Goal: Task Accomplishment & Management: Use online tool/utility

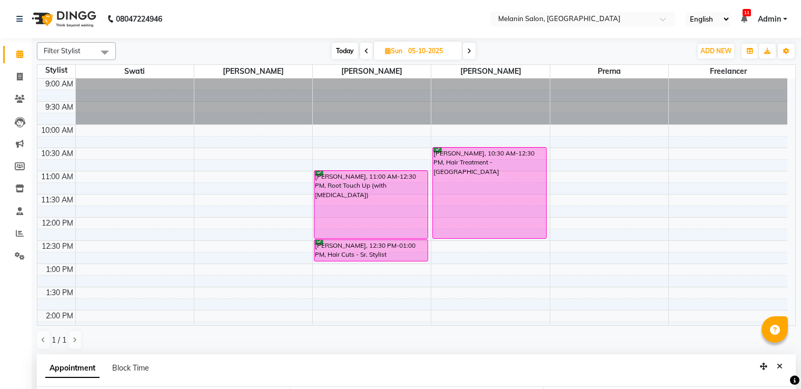
select select "54300"
select select "630"
select select "confirm booking"
click at [19, 77] on icon at bounding box center [20, 77] width 6 height 8
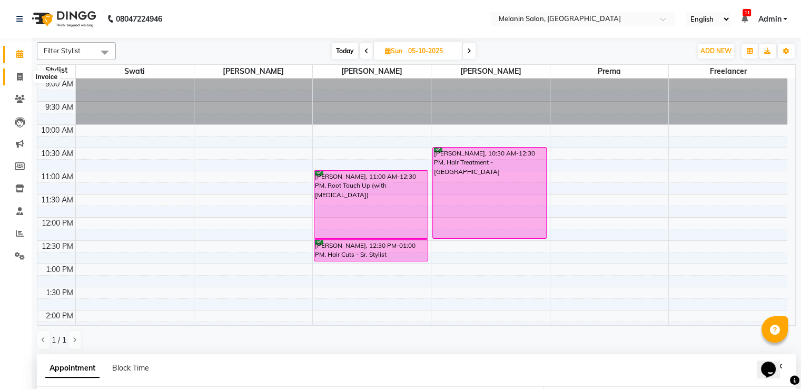
select select "service"
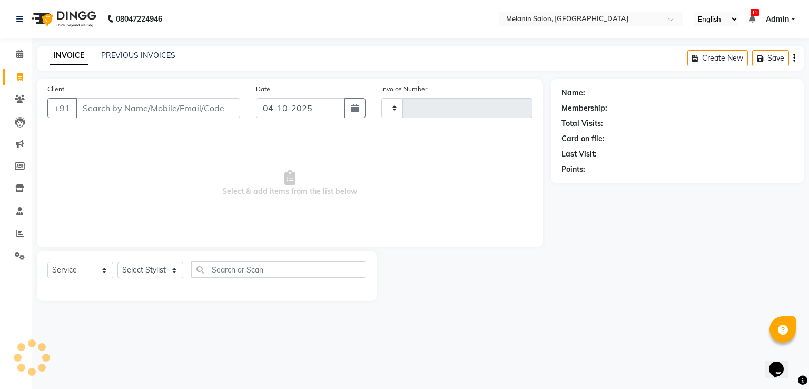
type input "0482"
select select "6804"
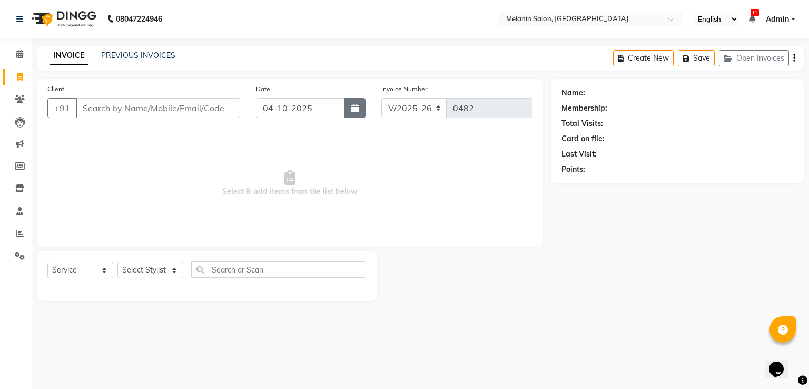
click at [354, 113] on button "button" at bounding box center [354, 108] width 21 height 20
select select "10"
select select "2025"
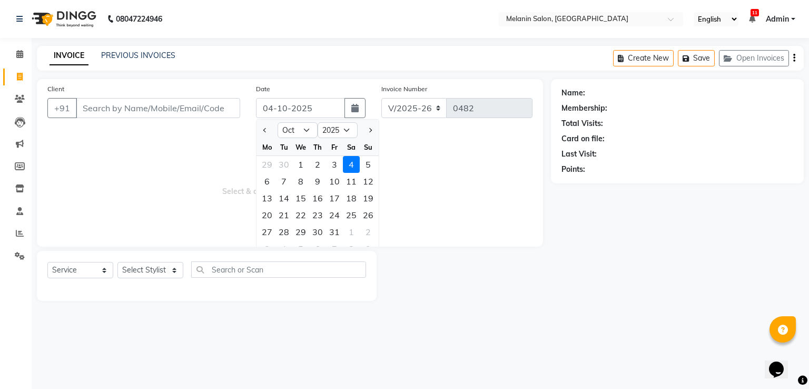
drag, startPoint x: 334, startPoint y: 163, endPoint x: 322, endPoint y: 153, distance: 15.7
click at [333, 163] on div "3" at bounding box center [334, 164] width 17 height 17
type input "03-10-2025"
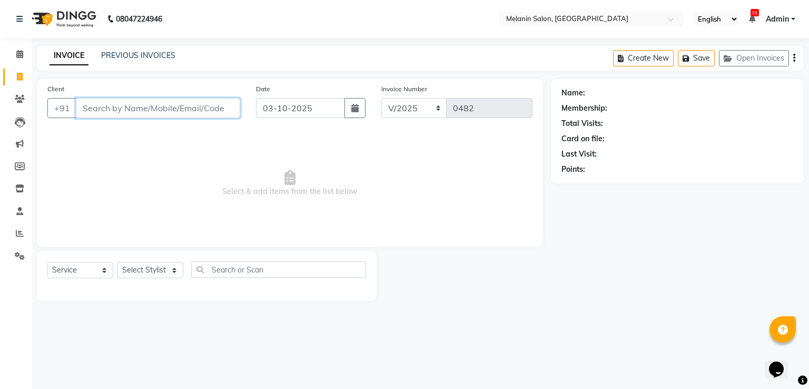
click at [184, 101] on input "Client" at bounding box center [158, 108] width 164 height 20
type input "9657026650"
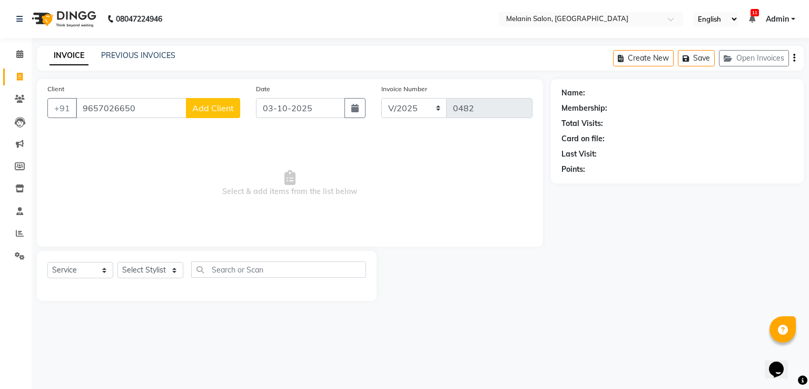
click at [231, 108] on span "Add Client" at bounding box center [213, 108] width 42 height 11
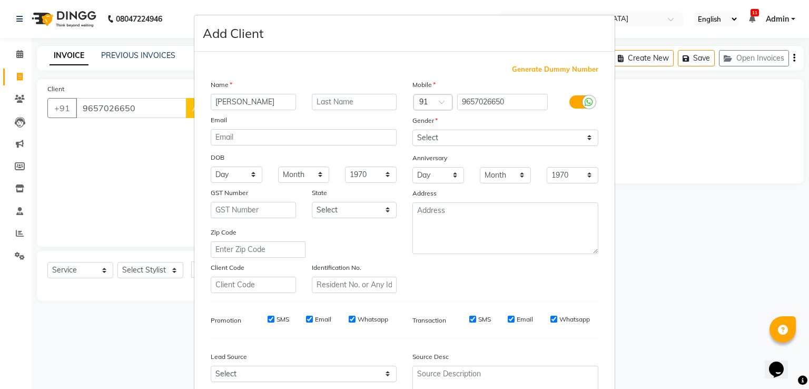
type input "[PERSON_NAME]"
click at [404, 137] on div "Select [DEMOGRAPHIC_DATA] [DEMOGRAPHIC_DATA] Other Prefer Not To Say" at bounding box center [505, 138] width 202 height 16
click at [430, 146] on select "Select [DEMOGRAPHIC_DATA] [DEMOGRAPHIC_DATA] Other Prefer Not To Say" at bounding box center [505, 138] width 186 height 16
select select "[DEMOGRAPHIC_DATA]"
click at [412, 130] on select "Select [DEMOGRAPHIC_DATA] [DEMOGRAPHIC_DATA] Other Prefer Not To Say" at bounding box center [505, 138] width 186 height 16
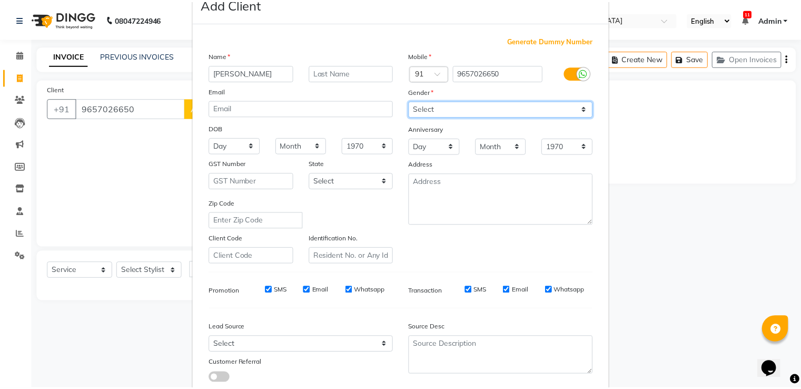
scroll to position [103, 0]
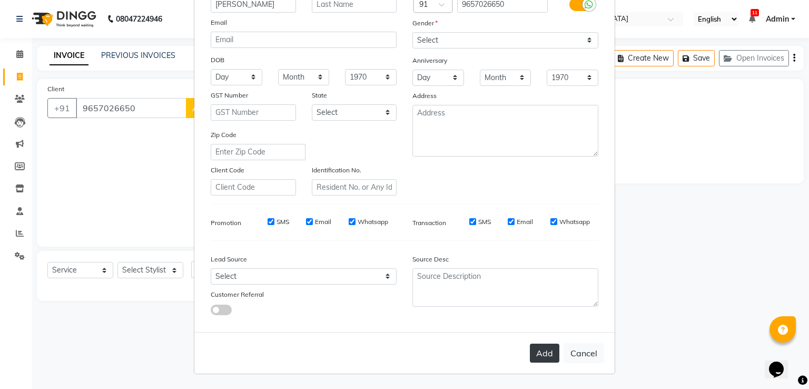
click at [538, 354] on button "Add" at bounding box center [544, 352] width 29 height 19
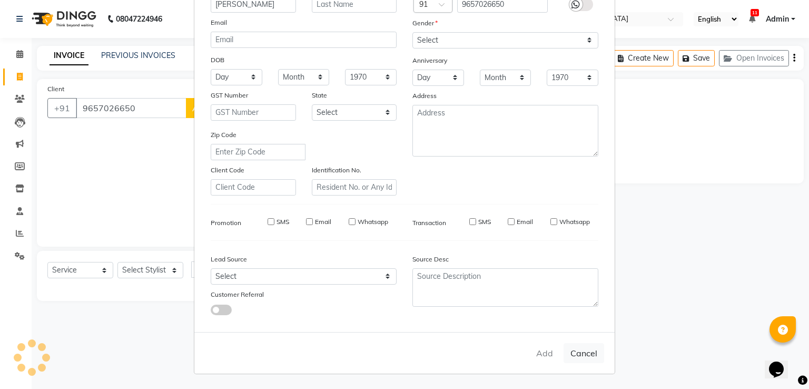
select select
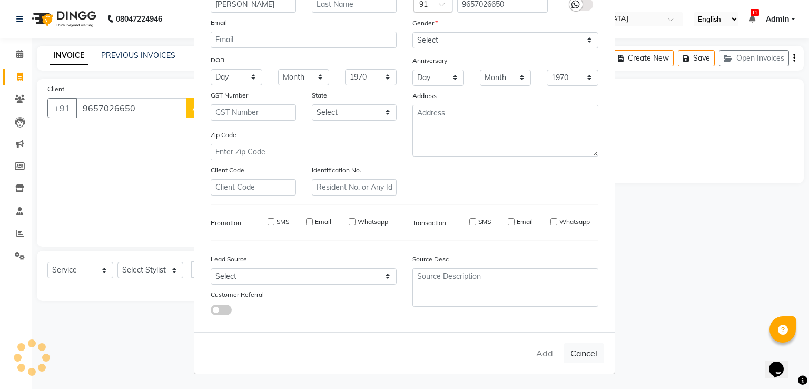
select select
checkbox input "false"
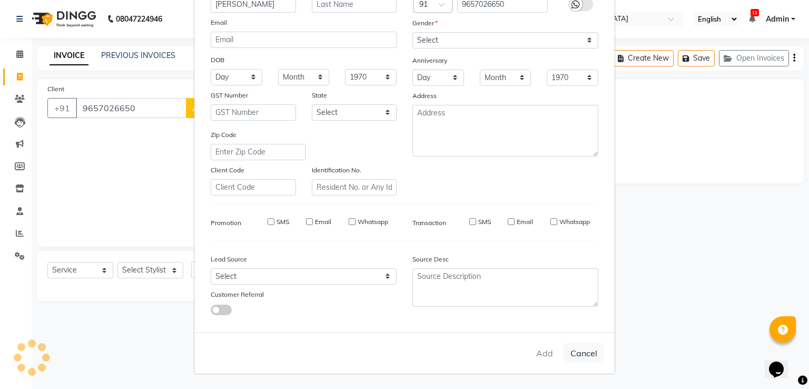
checkbox input "false"
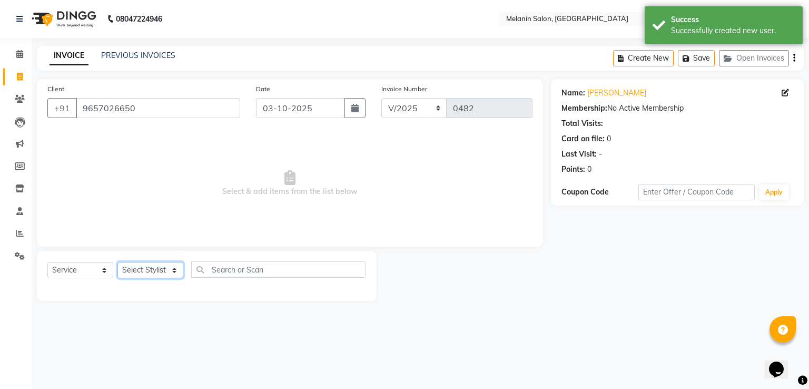
click at [154, 266] on select "Select Stylist [PERSON_NAME] freelancer [PERSON_NAME] [PERSON_NAME] [PERSON_NAM…" at bounding box center [150, 270] width 66 height 16
select select "54305"
click at [117, 262] on select "Select Stylist [PERSON_NAME] freelancer [PERSON_NAME] [PERSON_NAME] [PERSON_NAM…" at bounding box center [150, 270] width 66 height 16
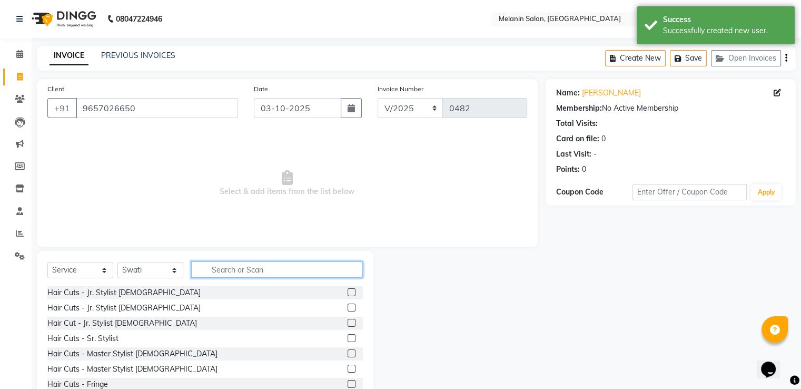
click at [233, 270] on input "text" at bounding box center [277, 269] width 172 height 16
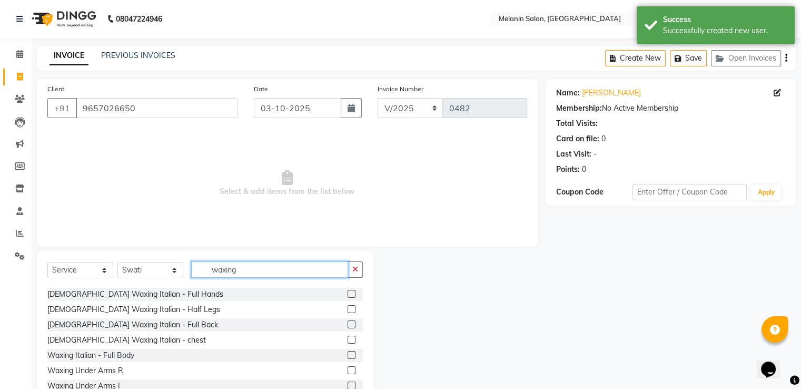
scroll to position [53, 0]
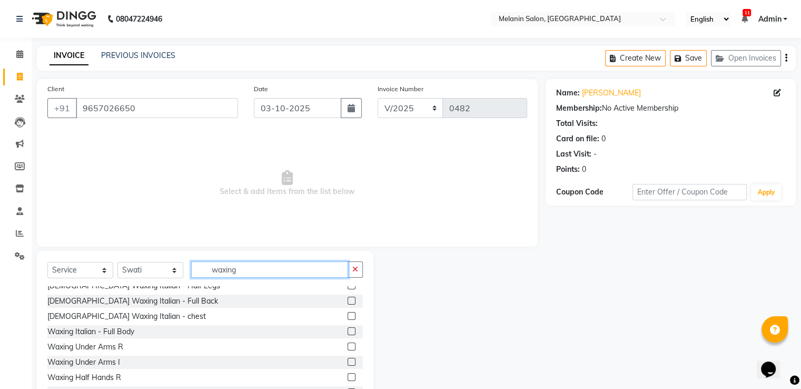
type input "waxing"
click at [347, 347] on label at bounding box center [351, 346] width 8 height 8
click at [347, 347] on input "checkbox" at bounding box center [350, 346] width 7 height 7
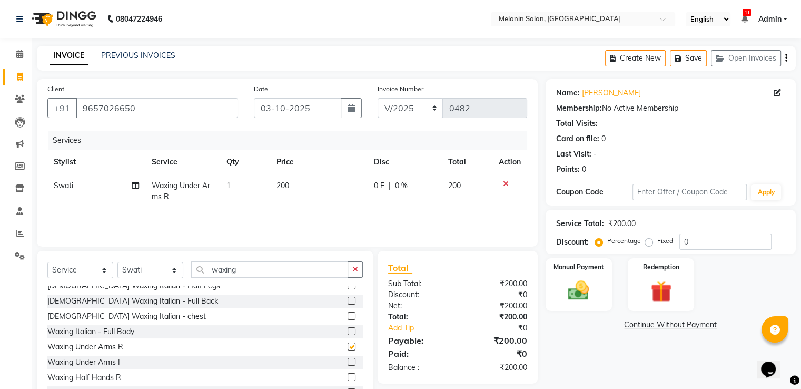
checkbox input "false"
click at [347, 378] on label at bounding box center [351, 377] width 8 height 8
click at [347, 378] on input "checkbox" at bounding box center [350, 377] width 7 height 7
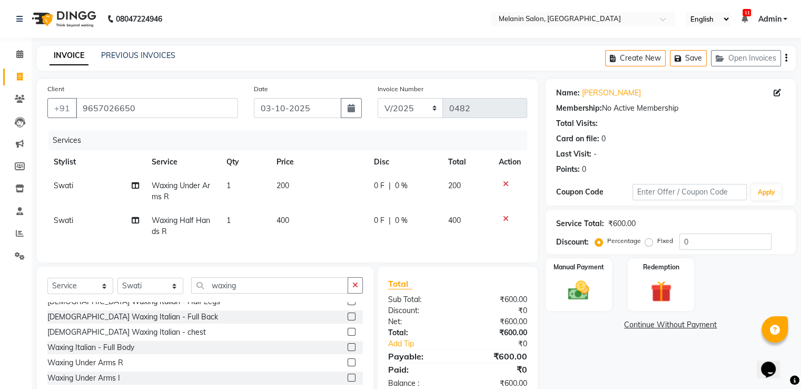
checkbox input "false"
click at [577, 293] on img at bounding box center [578, 290] width 35 height 25
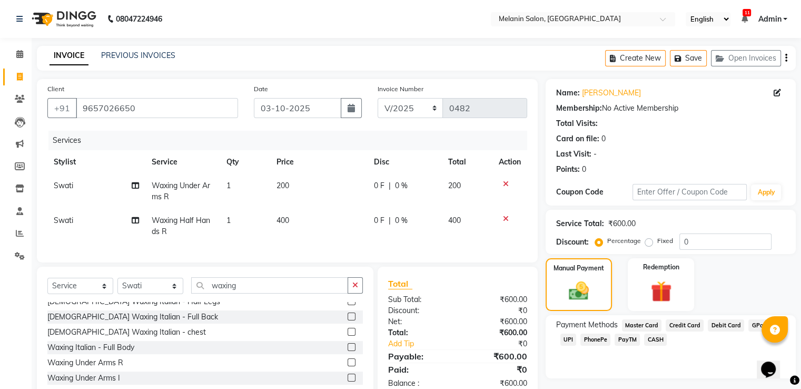
click at [572, 337] on span "UPI" at bounding box center [568, 339] width 16 height 12
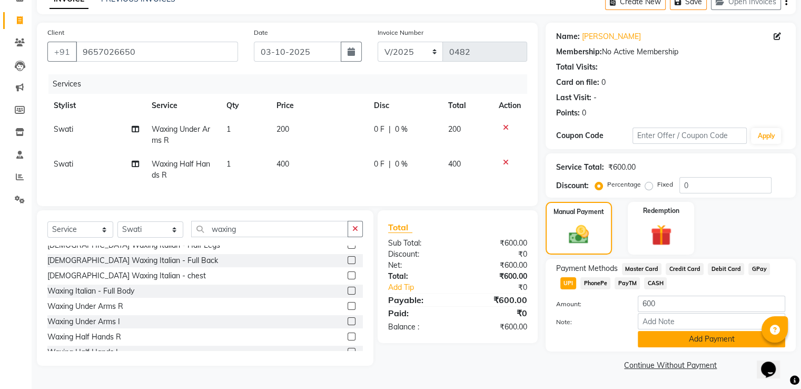
click at [659, 338] on button "Add Payment" at bounding box center [711, 339] width 147 height 16
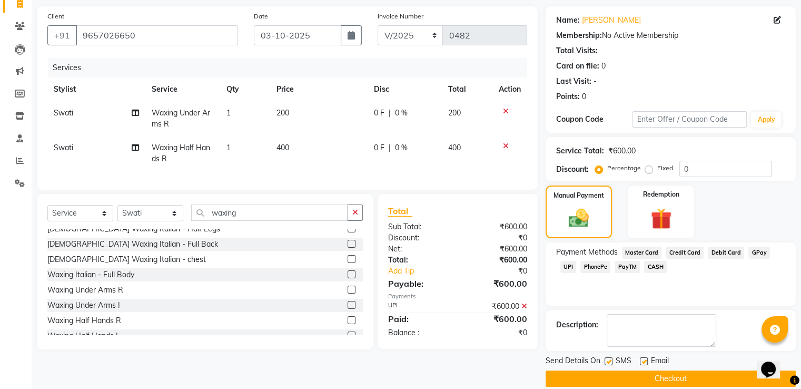
scroll to position [86, 0]
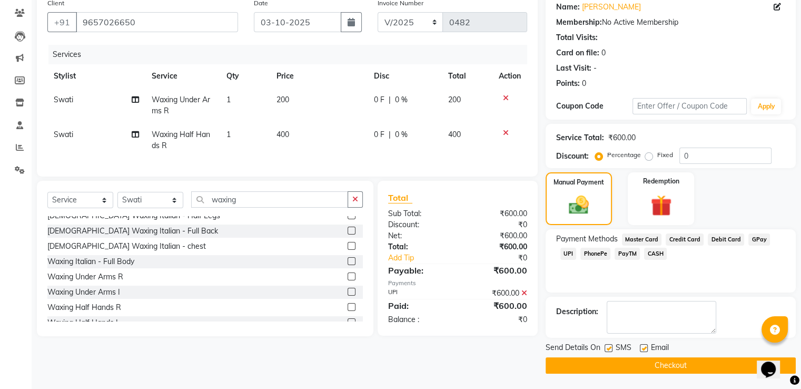
click at [641, 369] on button "Checkout" at bounding box center [670, 365] width 250 height 16
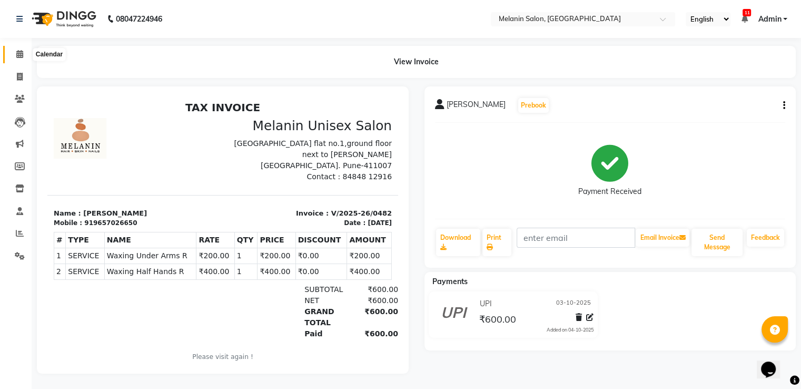
click at [23, 58] on span at bounding box center [20, 54] width 18 height 12
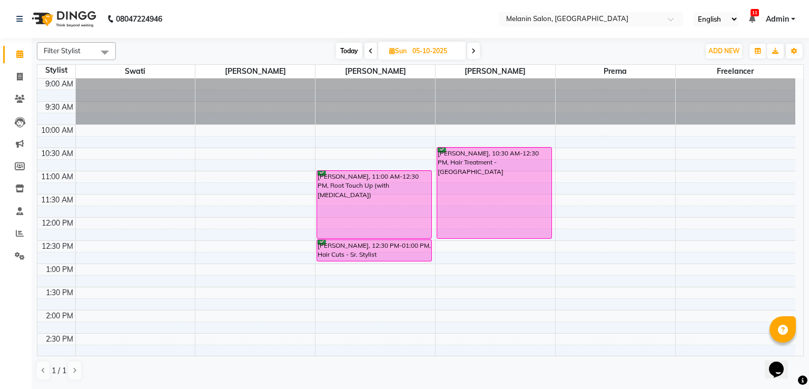
click at [356, 51] on span "Today" at bounding box center [349, 51] width 26 height 16
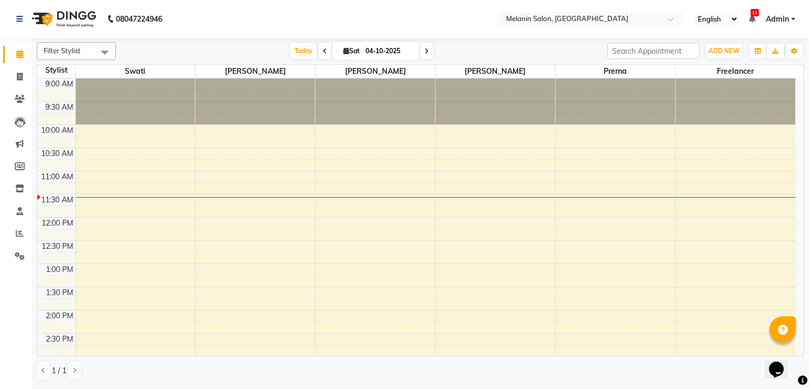
click at [431, 55] on span at bounding box center [426, 51] width 13 height 16
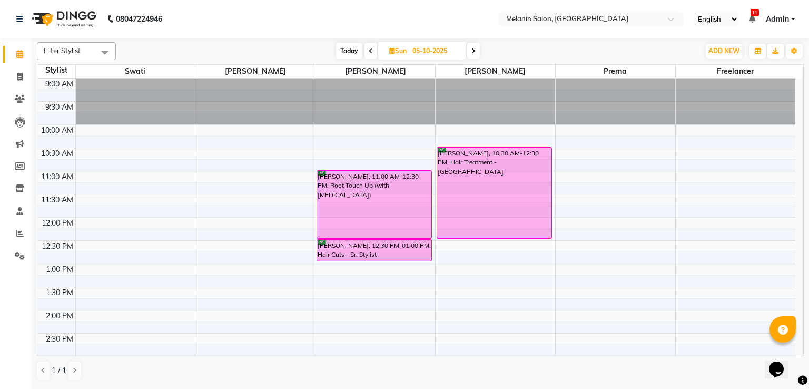
click at [347, 49] on span "Today" at bounding box center [349, 51] width 26 height 16
type input "04-10-2025"
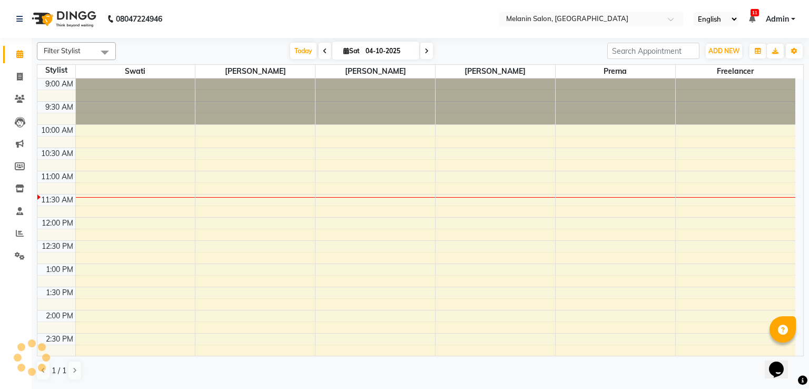
scroll to position [92, 0]
